Goal: Task Accomplishment & Management: Manage account settings

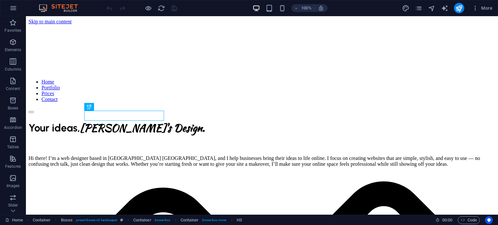
scroll to position [127, 0]
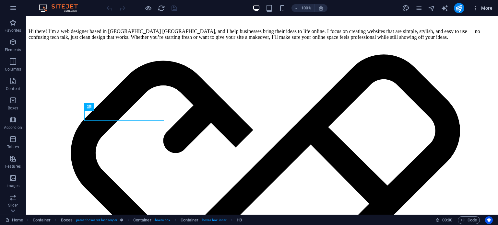
click at [483, 8] on span "More" at bounding box center [482, 8] width 20 height 6
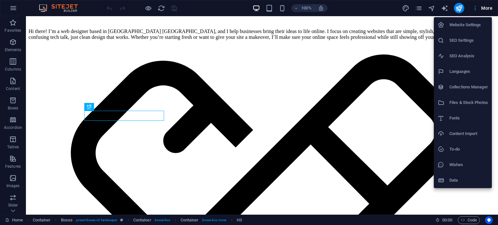
click at [465, 53] on h6 "SEO Analysis" at bounding box center [468, 56] width 39 height 8
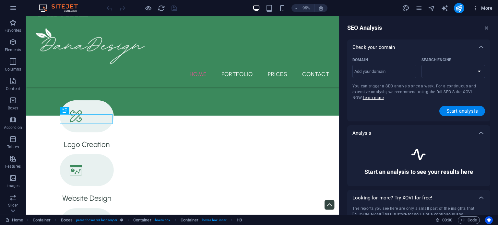
select select "[DOMAIN_NAME]"
click at [481, 12] on button "More" at bounding box center [482, 8] width 26 height 10
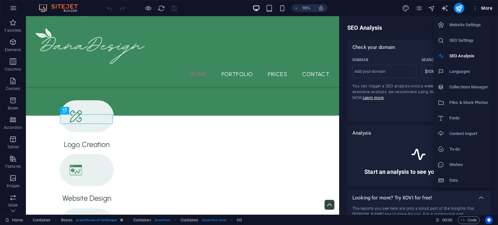
click at [464, 43] on h6 "SEO Settings" at bounding box center [468, 41] width 39 height 8
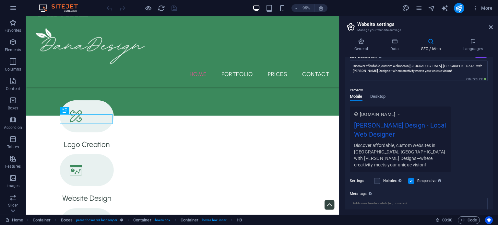
scroll to position [0, 0]
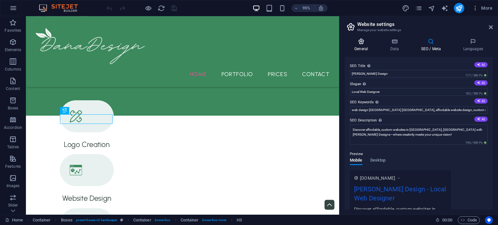
click at [371, 40] on icon at bounding box center [360, 41] width 33 height 6
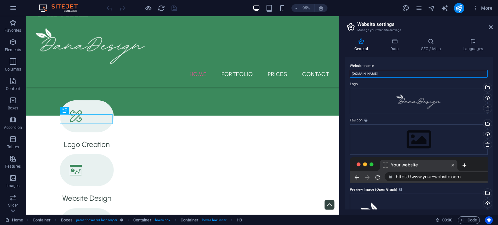
click at [384, 75] on input "[DOMAIN_NAME]" at bounding box center [419, 74] width 138 height 8
type input "d"
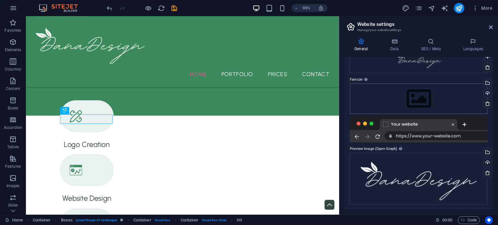
type input "[PERSON_NAME] Design"
click at [416, 107] on div "Drag files here, click to choose files or select files from Files or our free s…" at bounding box center [419, 99] width 138 height 30
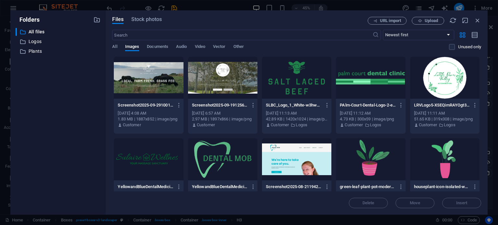
click at [373, 160] on div at bounding box center [370, 159] width 69 height 42
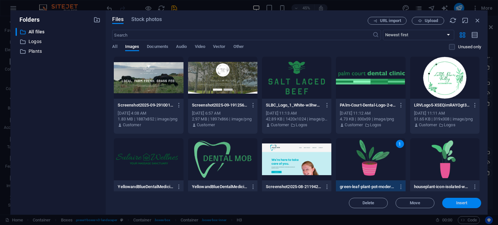
click at [453, 202] on span "Insert" at bounding box center [461, 203] width 34 height 4
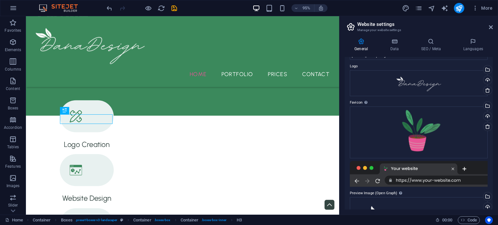
scroll to position [21, 0]
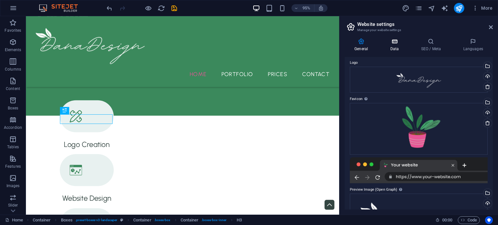
click at [393, 47] on h4 "Data" at bounding box center [395, 45] width 31 height 14
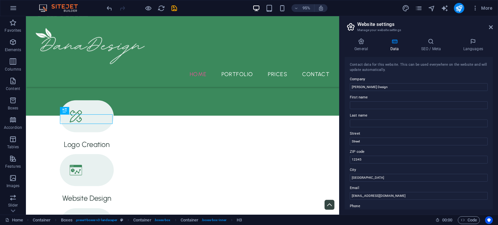
scroll to position [14, 0]
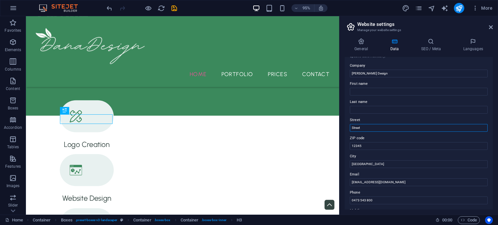
click at [389, 124] on input "Street" at bounding box center [419, 128] width 138 height 8
type input "S"
click at [370, 147] on input "12345" at bounding box center [419, 146] width 138 height 8
type input "1"
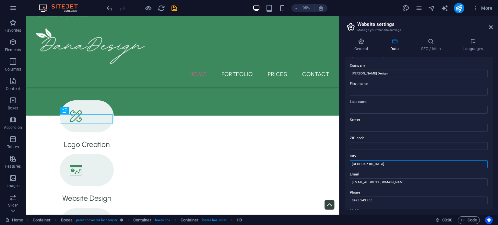
click at [371, 164] on input "[GEOGRAPHIC_DATA]" at bounding box center [419, 164] width 138 height 8
type input "B"
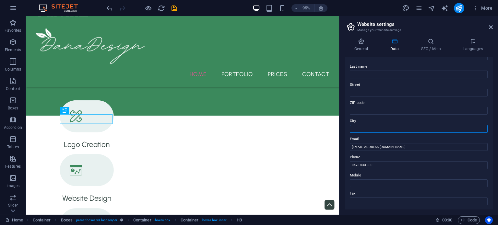
scroll to position [158, 0]
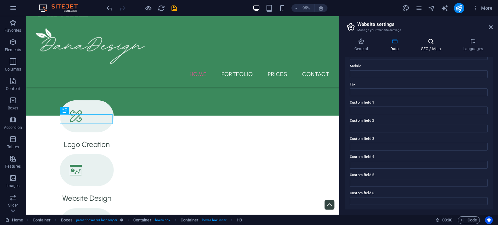
click at [431, 43] on icon at bounding box center [431, 41] width 40 height 6
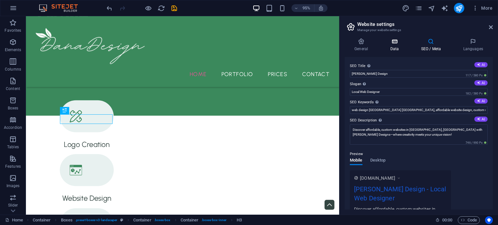
click at [396, 45] on h4 "Data" at bounding box center [395, 45] width 31 height 14
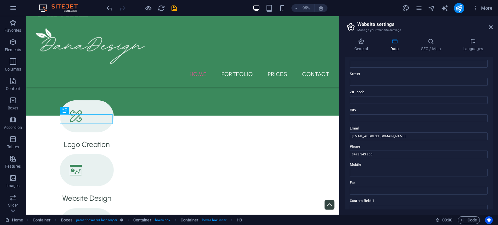
scroll to position [0, 0]
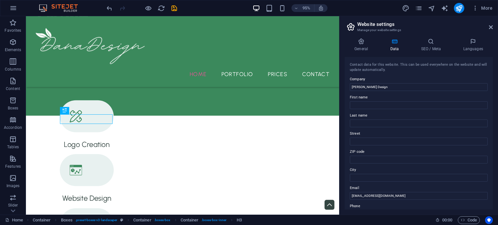
click at [431, 37] on div "General Data SEO / Meta Languages Website name [PERSON_NAME] Design Logo Drag f…" at bounding box center [418, 124] width 158 height 182
click at [431, 44] on icon at bounding box center [431, 41] width 40 height 6
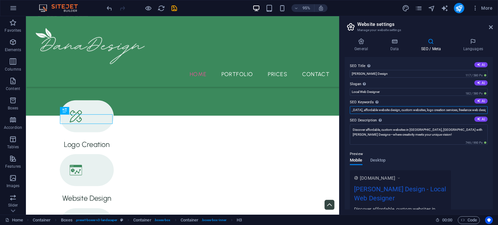
scroll to position [0, 73]
drag, startPoint x: 402, startPoint y: 113, endPoint x: 497, endPoint y: 108, distance: 95.7
click at [497, 108] on div "General Data SEO / Meta Languages Website name [PERSON_NAME] Design Logo Drag f…" at bounding box center [418, 124] width 158 height 182
click at [434, 162] on div "Preview Mobile Desktop [DOMAIN_NAME] [PERSON_NAME] Design - Local Web Designer …" at bounding box center [419, 190] width 138 height 91
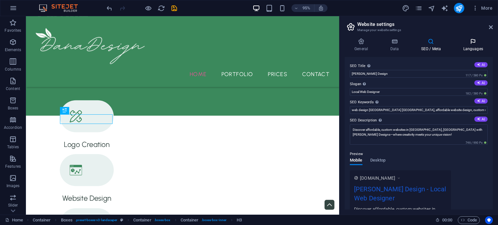
click at [472, 43] on icon at bounding box center [473, 41] width 40 height 6
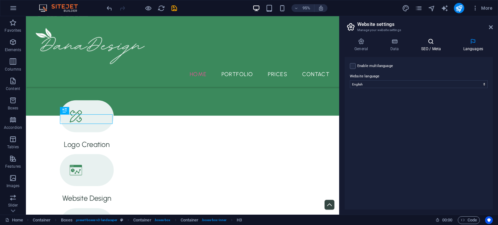
click at [443, 43] on icon at bounding box center [431, 41] width 40 height 6
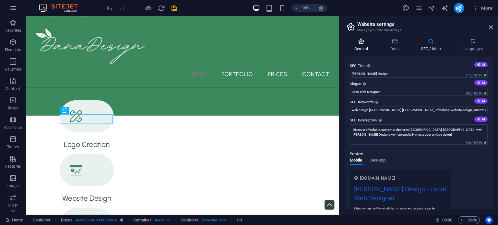
click at [364, 40] on icon at bounding box center [360, 41] width 33 height 6
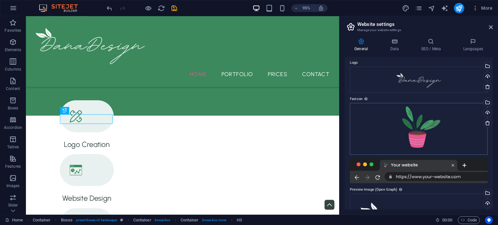
scroll to position [62, 0]
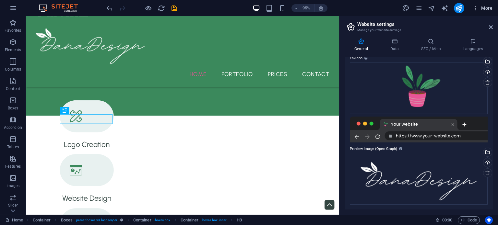
click at [481, 7] on span "More" at bounding box center [482, 8] width 20 height 6
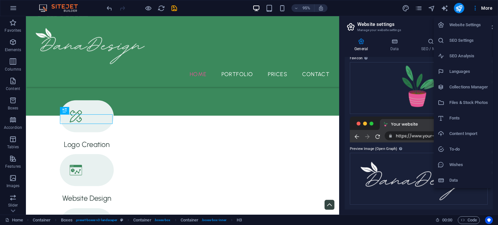
click at [460, 5] on div at bounding box center [249, 112] width 498 height 225
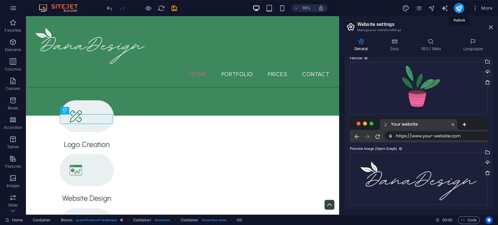
click at [460, 5] on icon "publish" at bounding box center [458, 8] width 7 height 7
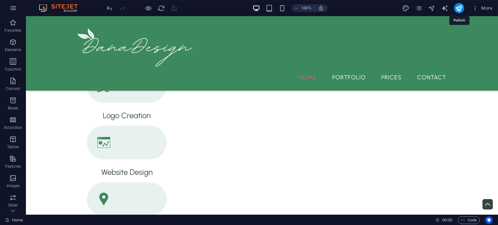
click at [460, 5] on icon "publish" at bounding box center [458, 8] width 7 height 7
